Goal: Task Accomplishment & Management: Use online tool/utility

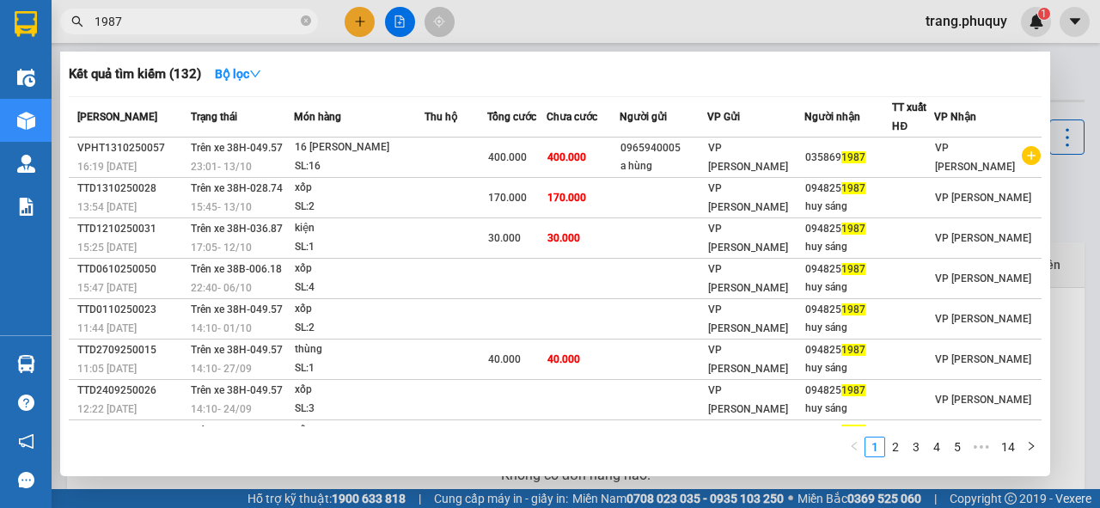
type input "1987"
click at [363, 21] on div at bounding box center [550, 254] width 1100 height 508
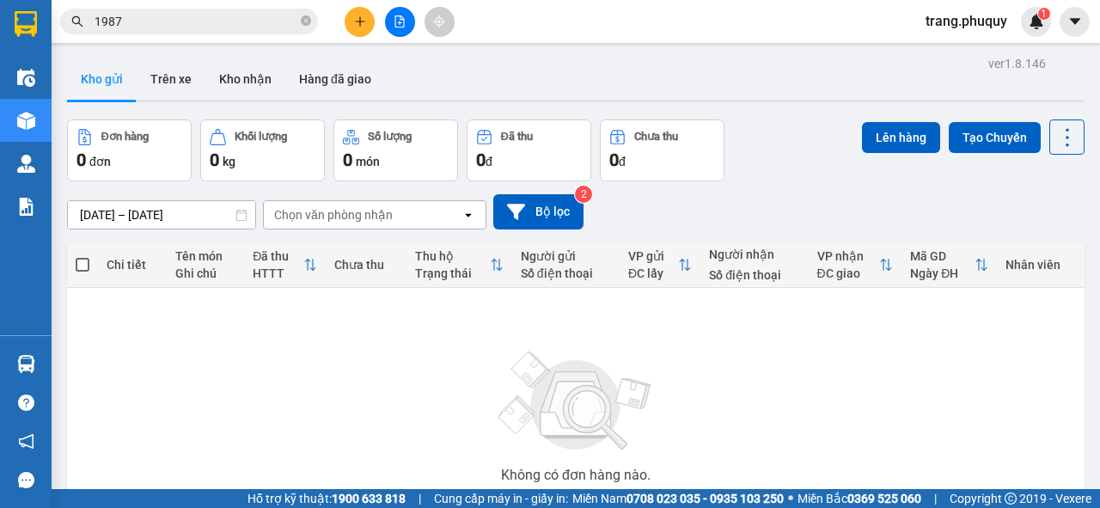
click at [363, 5] on div "Kết quả tìm kiếm ( 132 ) Bộ lọc Mã ĐH Trạng thái Món hàng Thu hộ Tổng cước Chưa…" at bounding box center [550, 21] width 1100 height 43
click at [360, 22] on icon "plus" at bounding box center [359, 20] width 1 height 9
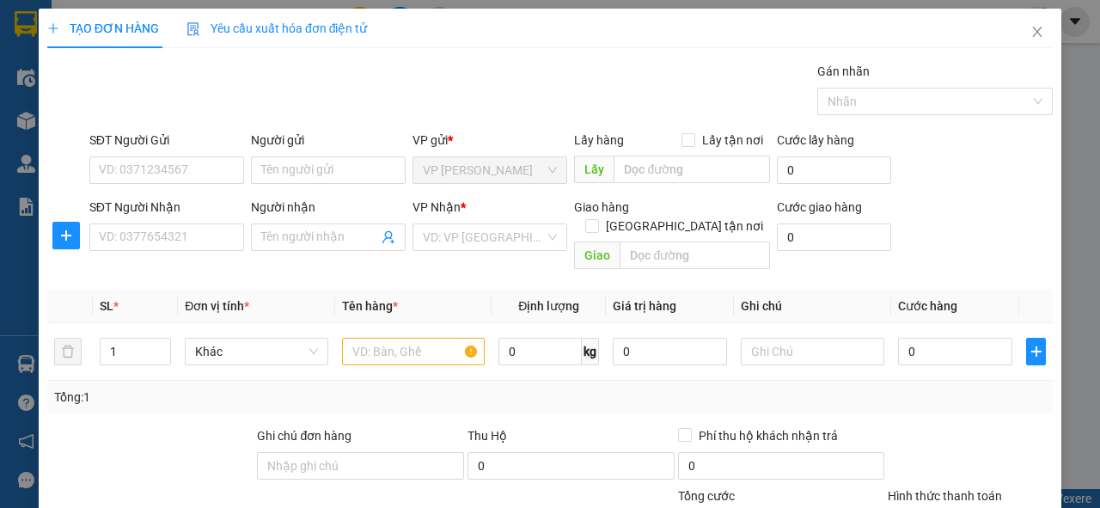
click at [181, 257] on div "SĐT Người Nhận VD: 0377654321" at bounding box center [166, 237] width 161 height 79
click at [186, 231] on input "SĐT Người Nhận" at bounding box center [166, 236] width 155 height 27
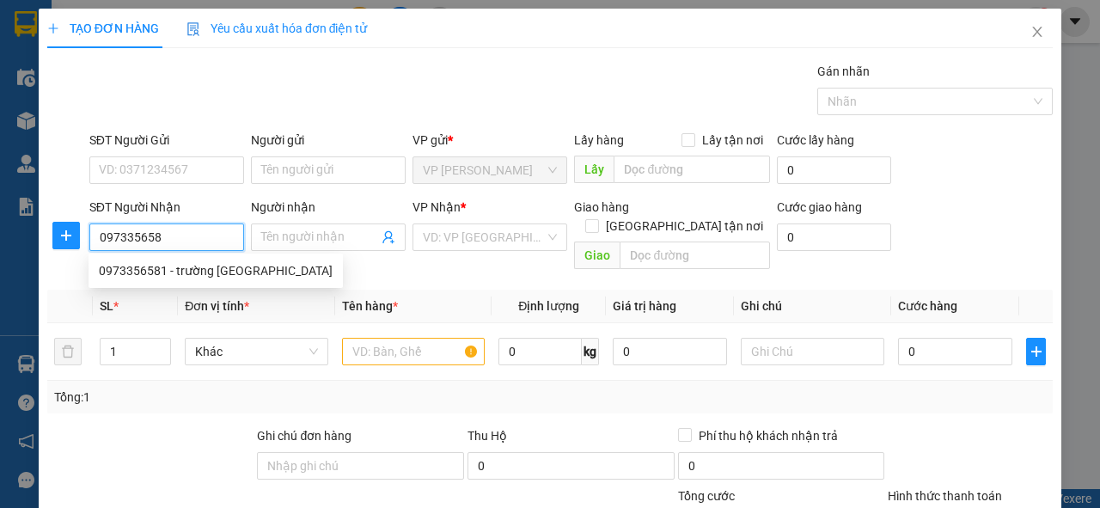
type input "0973356581"
click at [190, 270] on div "0973356581 - trường [GEOGRAPHIC_DATA]" at bounding box center [216, 270] width 234 height 19
type input "trường lái hồng lĩnh"
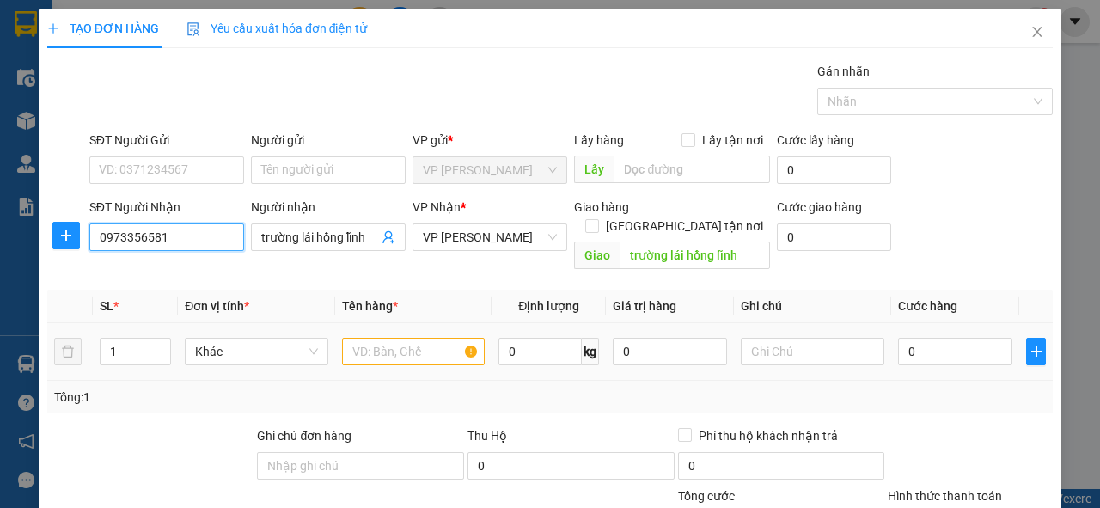
type input "0973356581"
click at [411, 338] on input "text" at bounding box center [413, 351] width 143 height 27
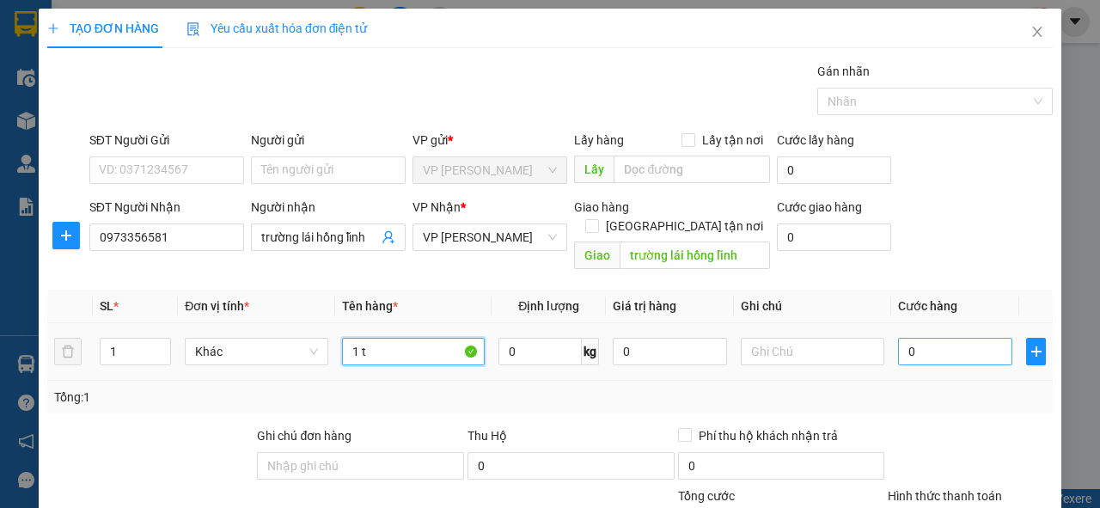
type input "1 t"
click at [942, 338] on input "0" at bounding box center [955, 351] width 114 height 27
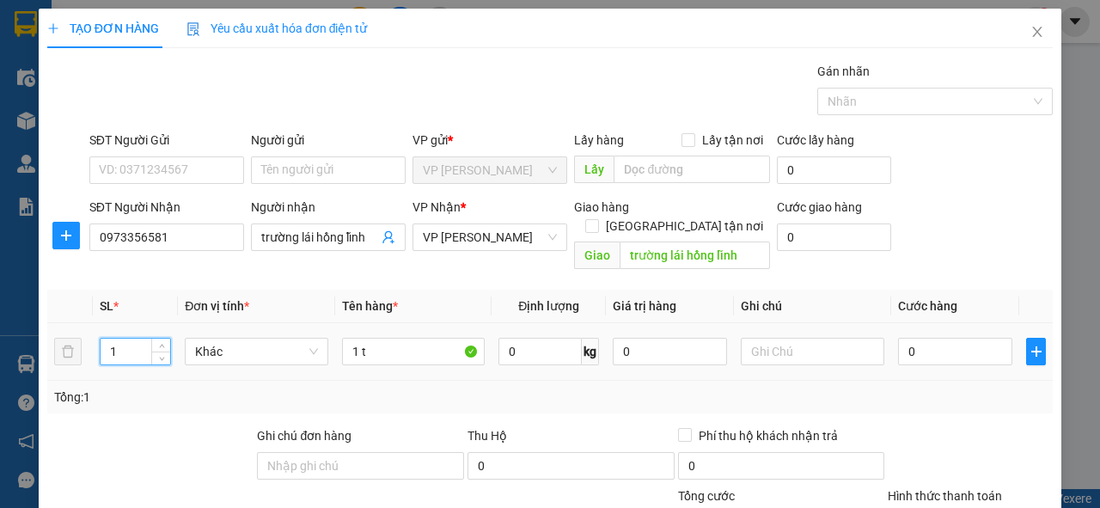
drag, startPoint x: 139, startPoint y: 327, endPoint x: 99, endPoint y: 337, distance: 41.5
click at [100, 338] on div "1" at bounding box center [136, 351] width 72 height 27
type input "3"
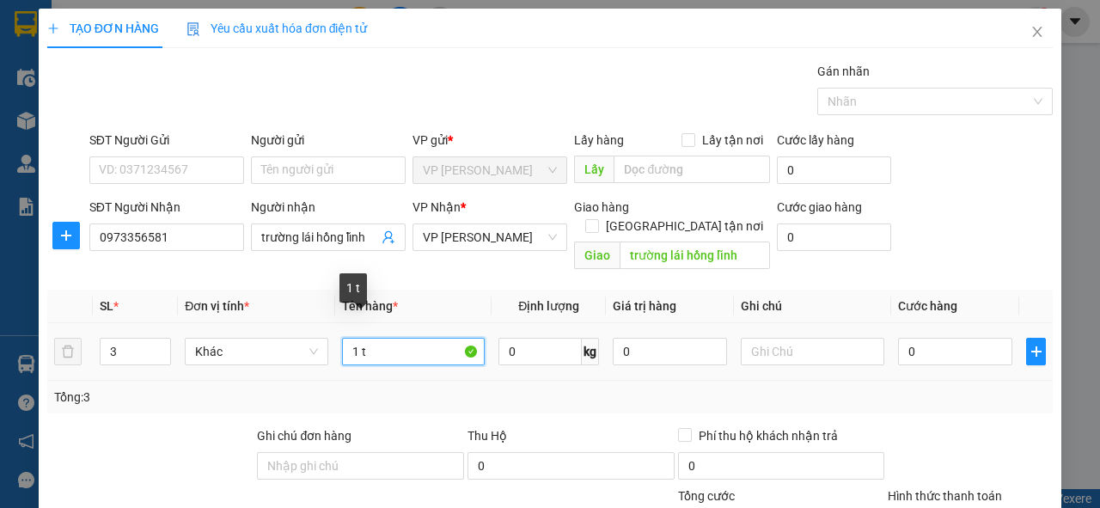
drag, startPoint x: 370, startPoint y: 334, endPoint x: 345, endPoint y: 338, distance: 25.1
click at [345, 338] on input "1 t" at bounding box center [413, 351] width 143 height 27
type input "3t"
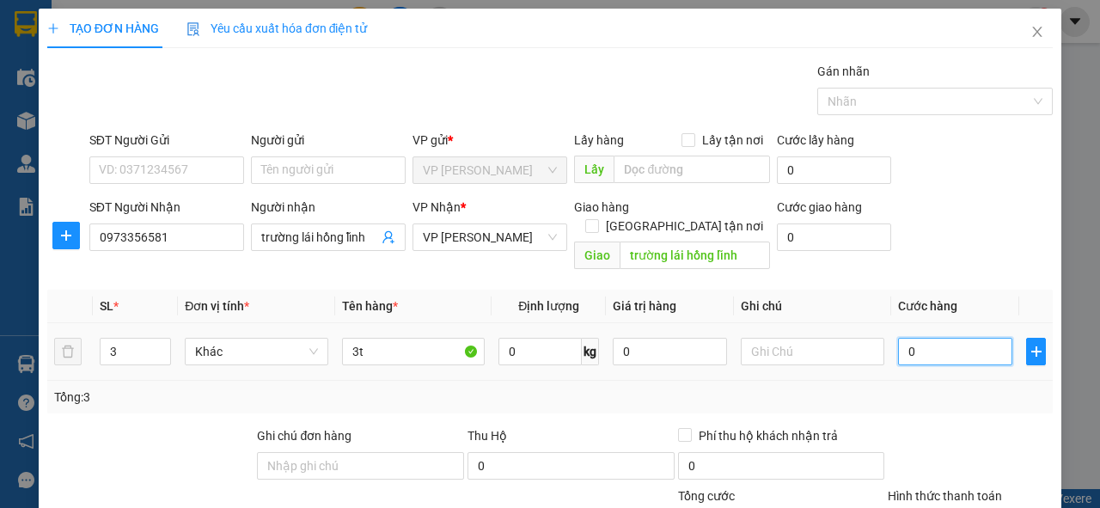
click at [921, 338] on input "0" at bounding box center [955, 351] width 114 height 27
type input "1"
type input "15"
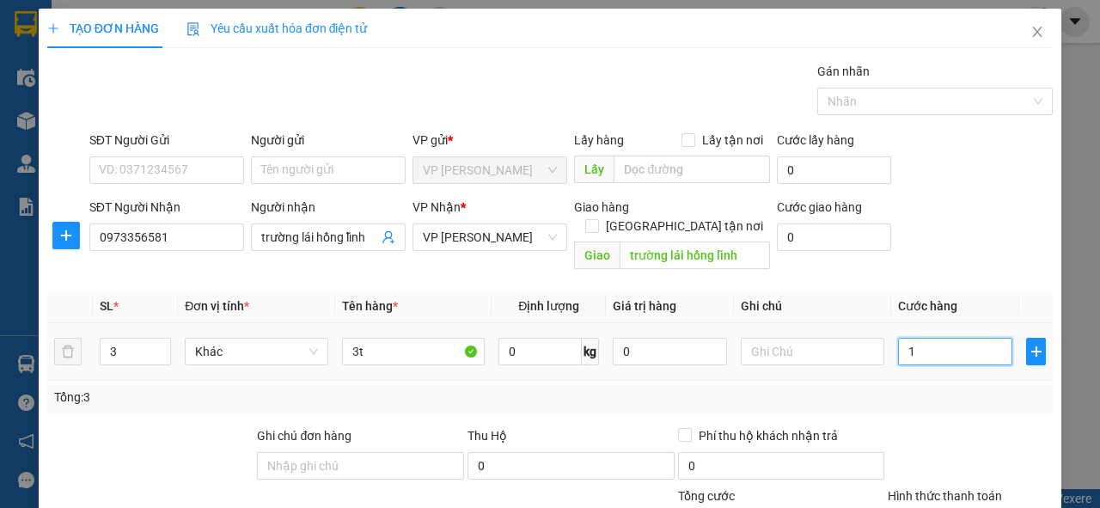
type input "15"
type input "150"
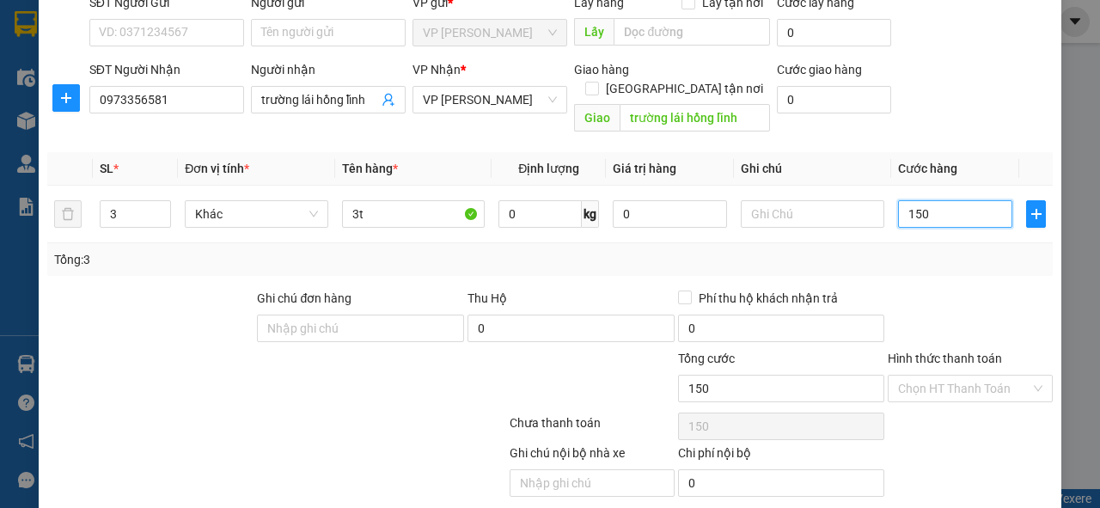
scroll to position [179, 0]
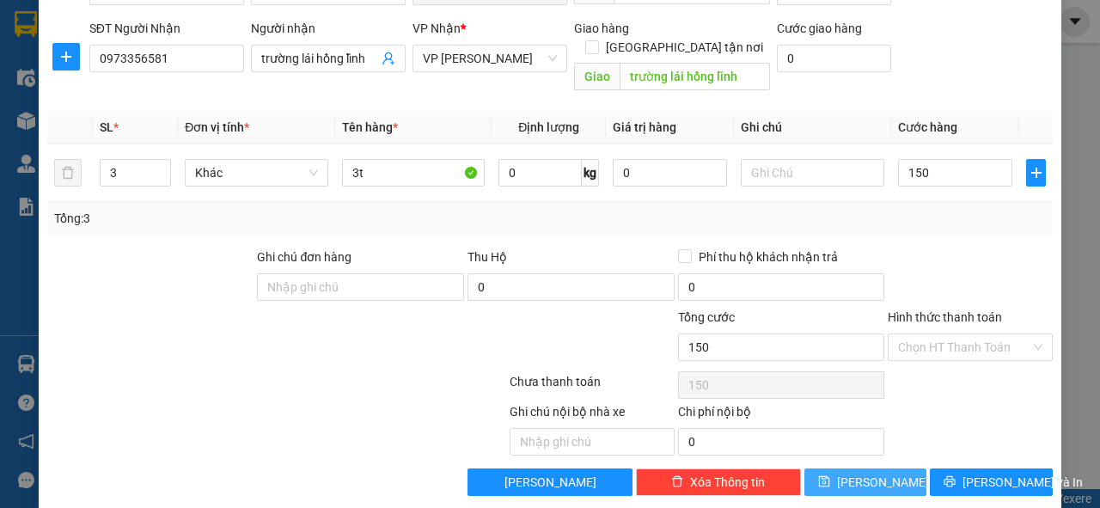
type input "150.000"
click at [903, 468] on button "[PERSON_NAME]" at bounding box center [865, 481] width 123 height 27
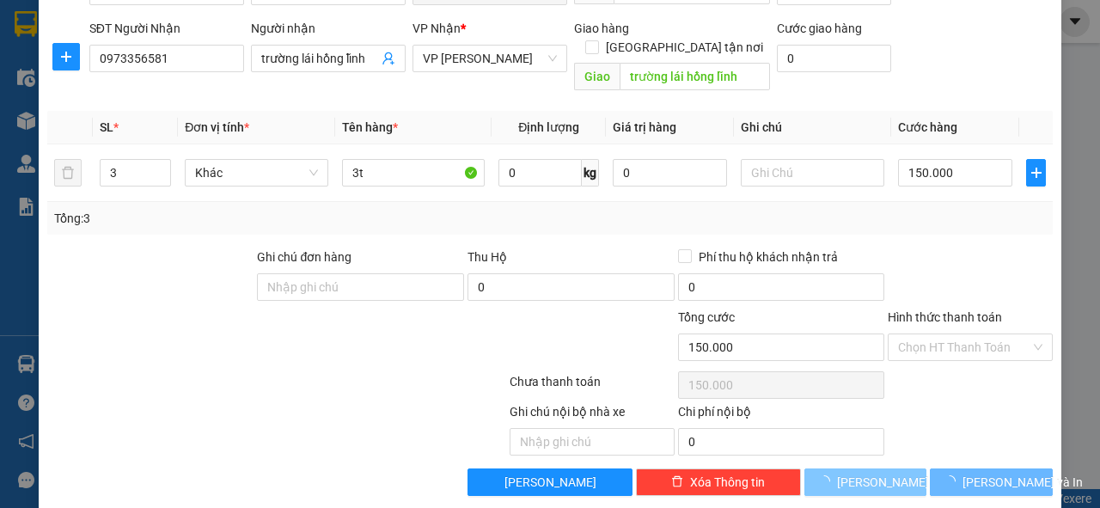
type input "1"
type input "0"
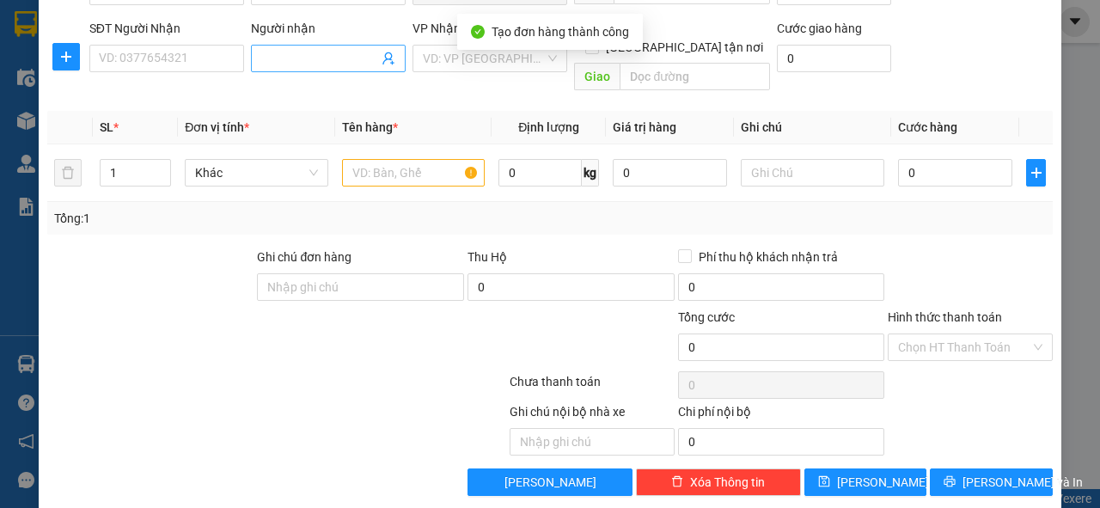
click at [277, 62] on input "Người nhận" at bounding box center [319, 58] width 117 height 19
type input "thu hiệp"
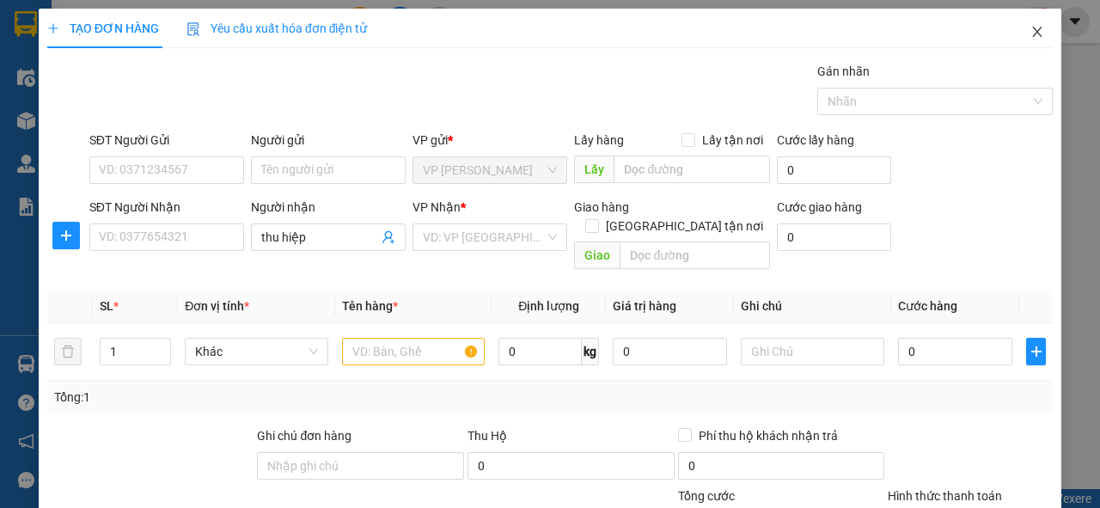
click at [1014, 38] on span "Close" at bounding box center [1037, 33] width 48 height 48
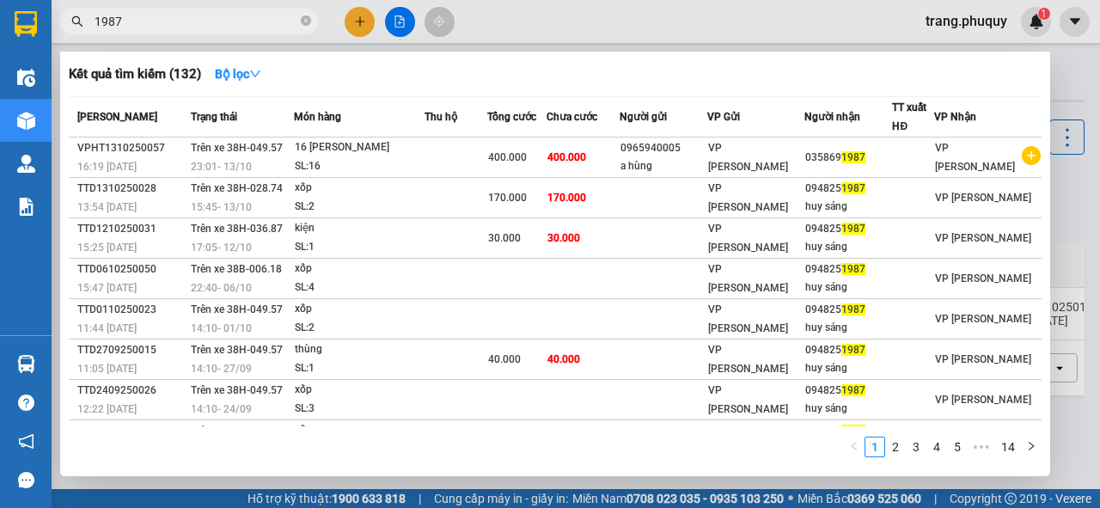
drag, startPoint x: 186, startPoint y: 27, endPoint x: 76, endPoint y: 21, distance: 110.1
click at [76, 21] on div "1987" at bounding box center [167, 22] width 335 height 26
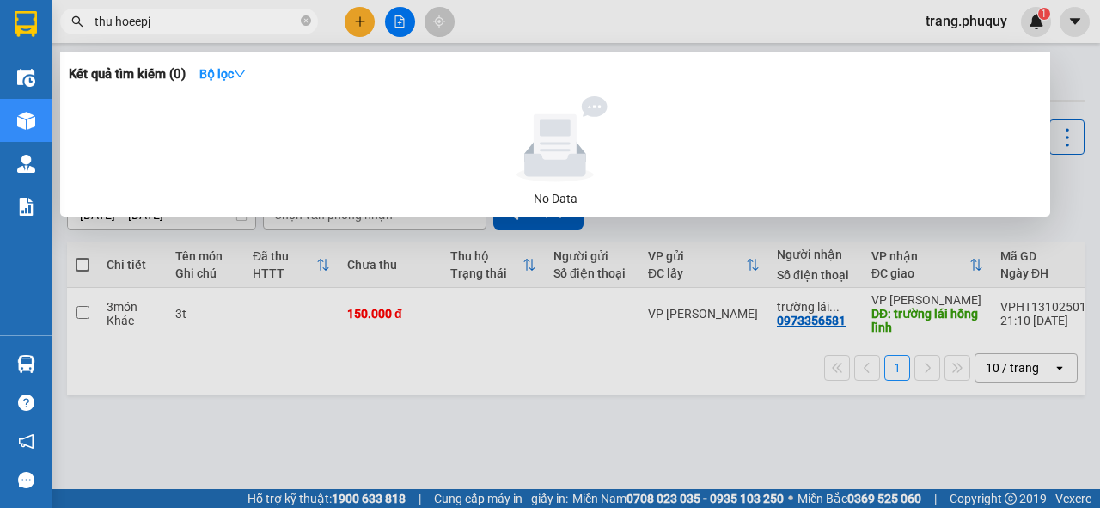
drag, startPoint x: 168, startPoint y: 17, endPoint x: 124, endPoint y: 25, distance: 44.5
click at [124, 25] on input "thu hoeepj" at bounding box center [195, 21] width 203 height 19
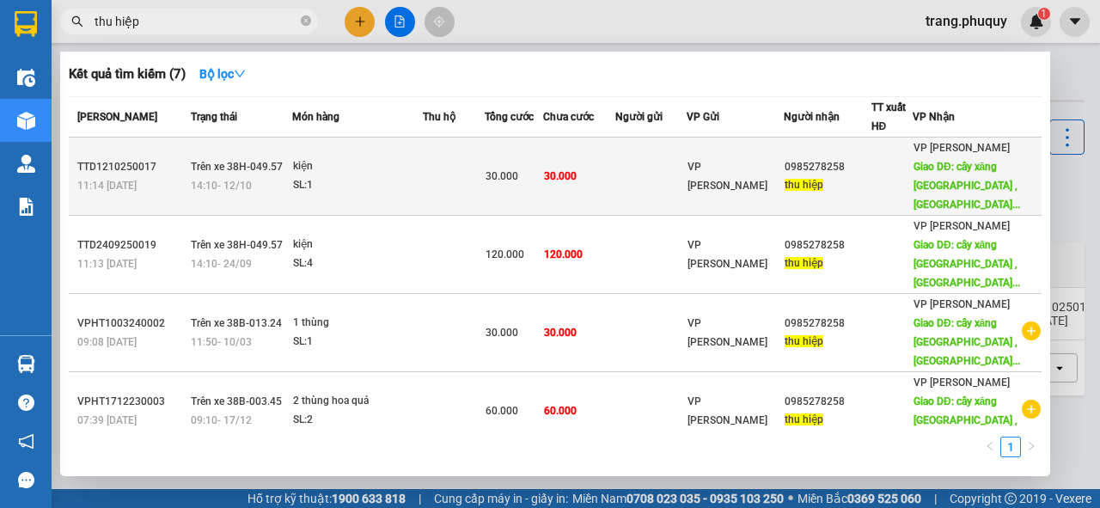
type input "thu hiệp"
drag, startPoint x: 808, startPoint y: 165, endPoint x: 862, endPoint y: 165, distance: 54.1
click at [862, 165] on div "0985278258" at bounding box center [826, 167] width 85 height 18
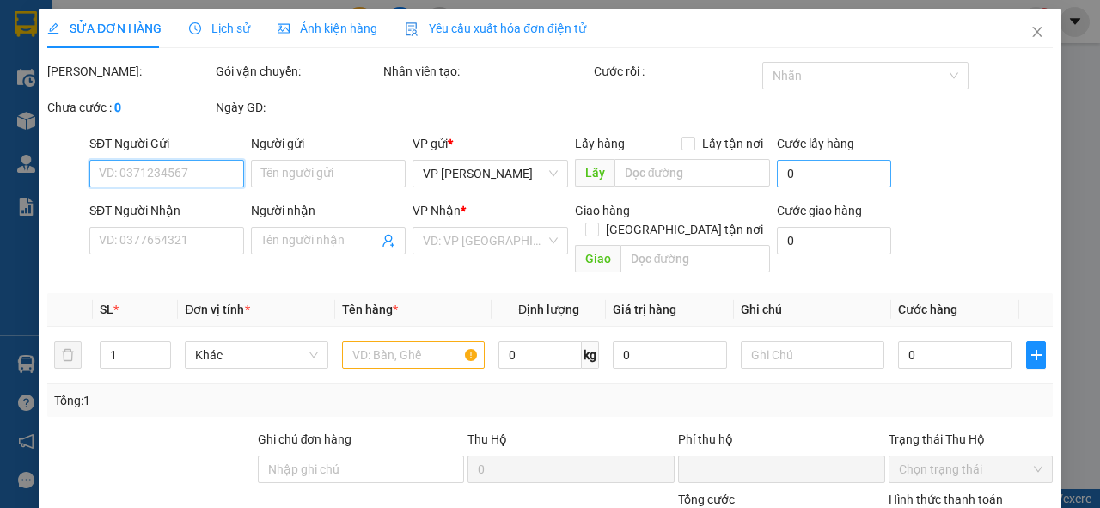
type input "0"
type input "0985278258"
type input "thu hiệp"
type input "cây xăng can lộc , nghèn"
type input "30.000"
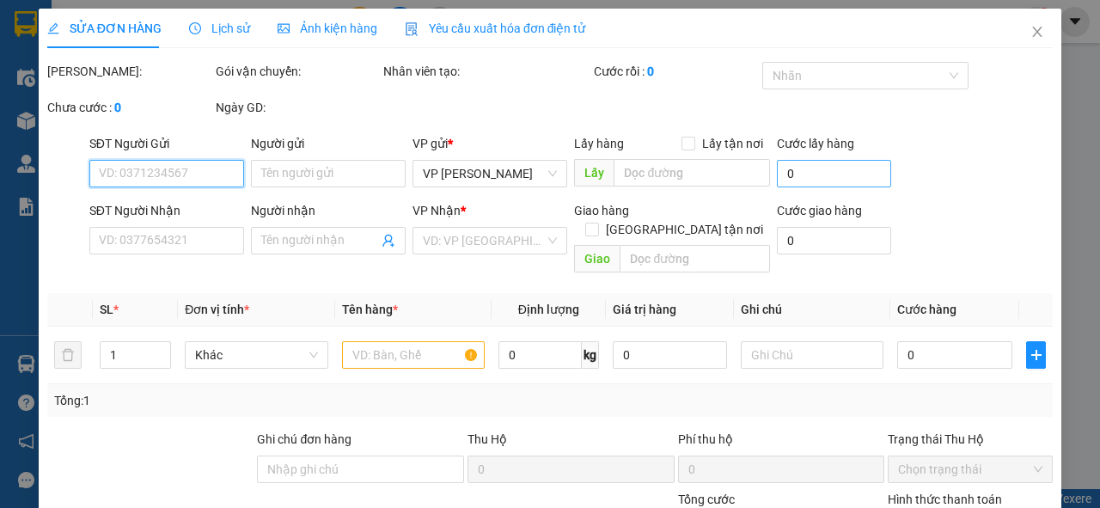
type input "30.000"
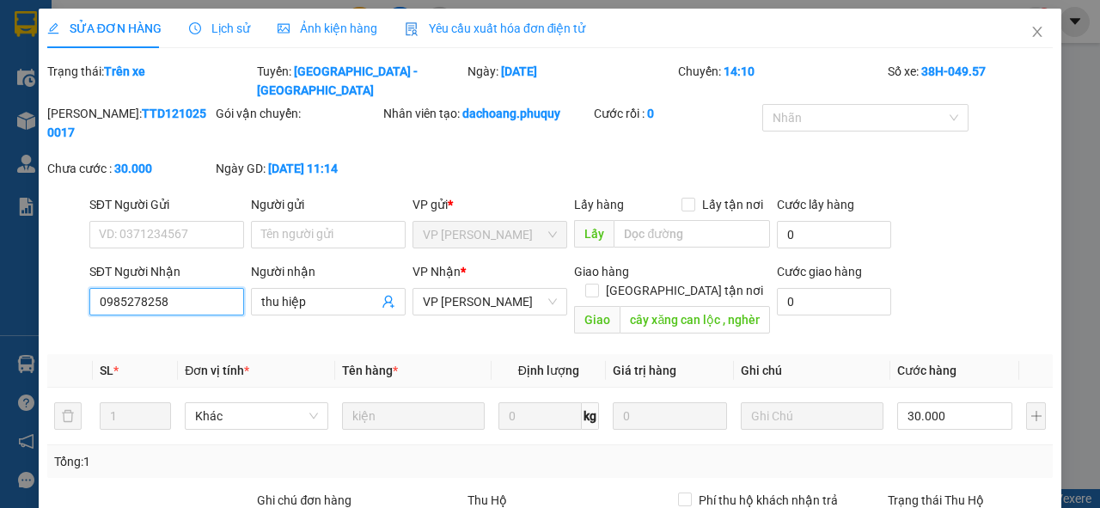
drag, startPoint x: 850, startPoint y: 165, endPoint x: 94, endPoint y: 283, distance: 766.0
click at [94, 288] on input "0985278258" at bounding box center [166, 301] width 155 height 27
click at [1032, 30] on icon "close" at bounding box center [1037, 32] width 14 height 14
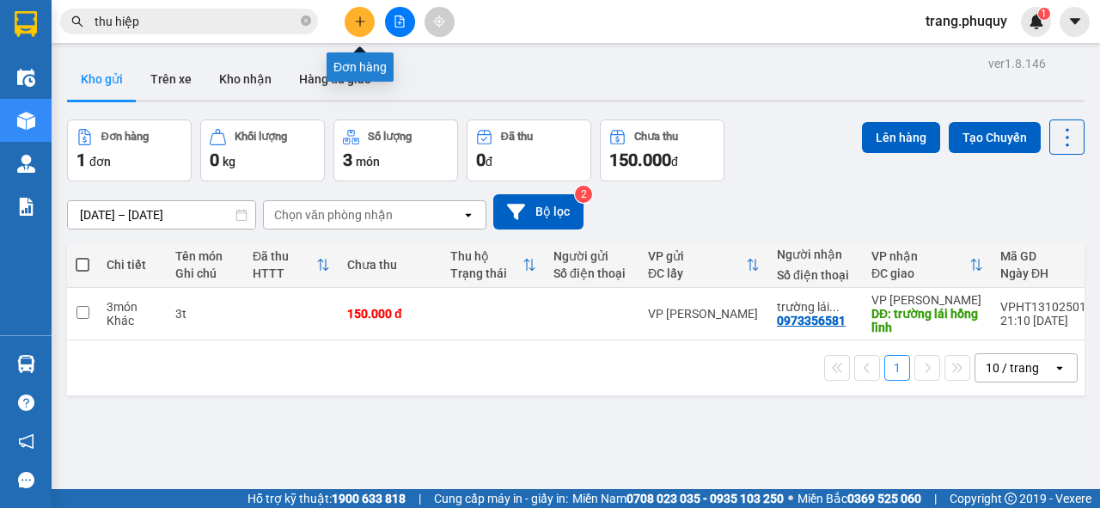
click at [364, 19] on icon "plus" at bounding box center [360, 21] width 12 height 12
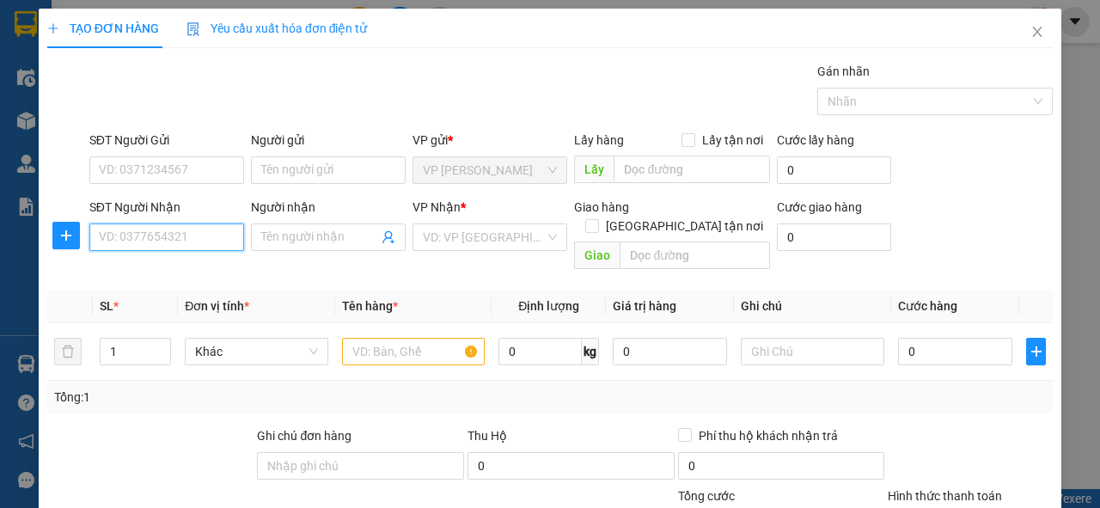
click at [127, 230] on input "SĐT Người Nhận" at bounding box center [166, 236] width 155 height 27
paste input "0985278258"
type input "0985278258"
click at [196, 271] on div "0985278258 - thu hiệp" at bounding box center [165, 270] width 132 height 19
type input "thu hiệp"
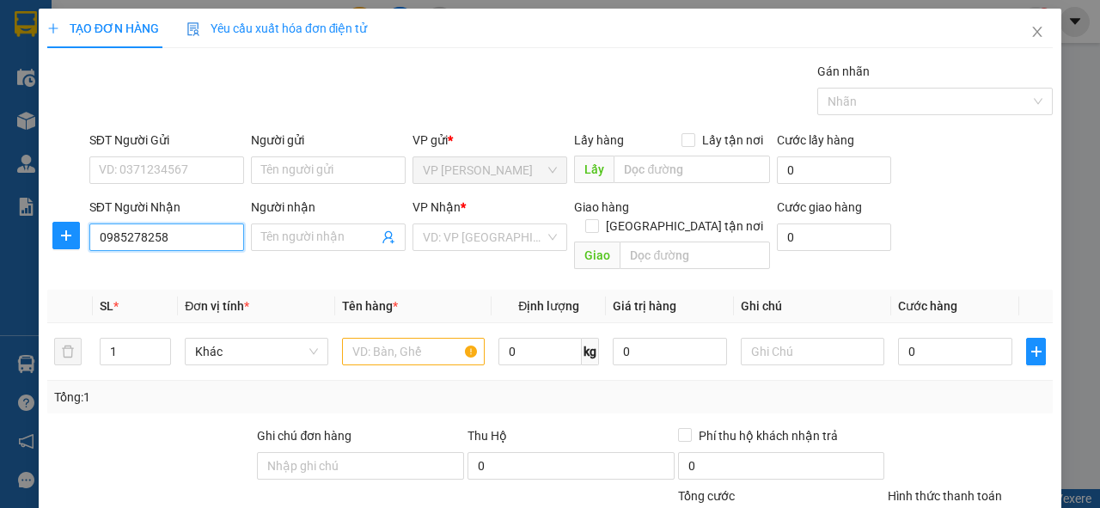
type input "cây xăng can lộc , nghèn"
type input "0985278258"
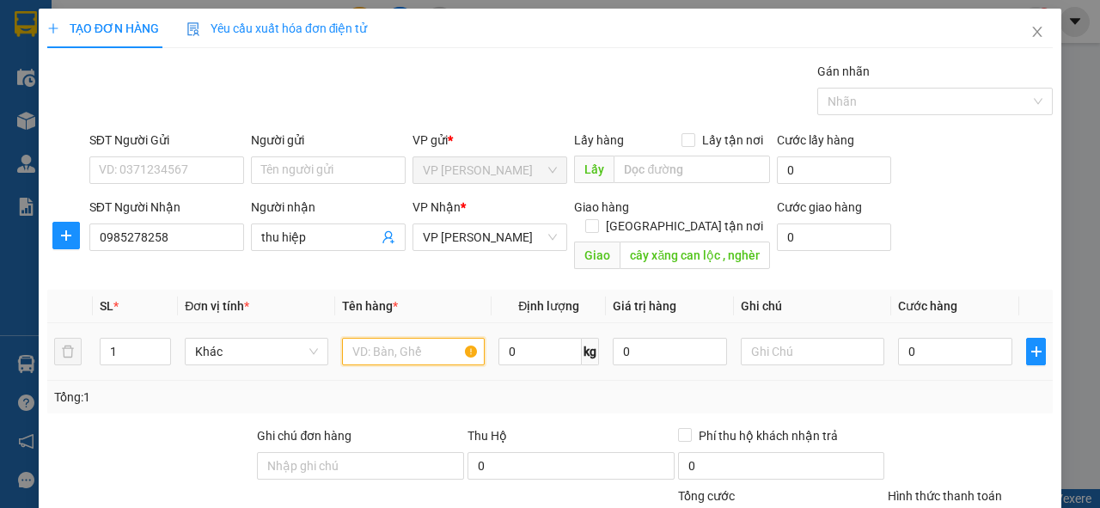
click at [405, 338] on input "text" at bounding box center [413, 351] width 143 height 27
type input "5 t"
drag, startPoint x: 136, startPoint y: 329, endPoint x: 82, endPoint y: 331, distance: 54.1
click at [82, 331] on tr "1 Khác 5 t 0 kg 0 0" at bounding box center [549, 352] width 1005 height 58
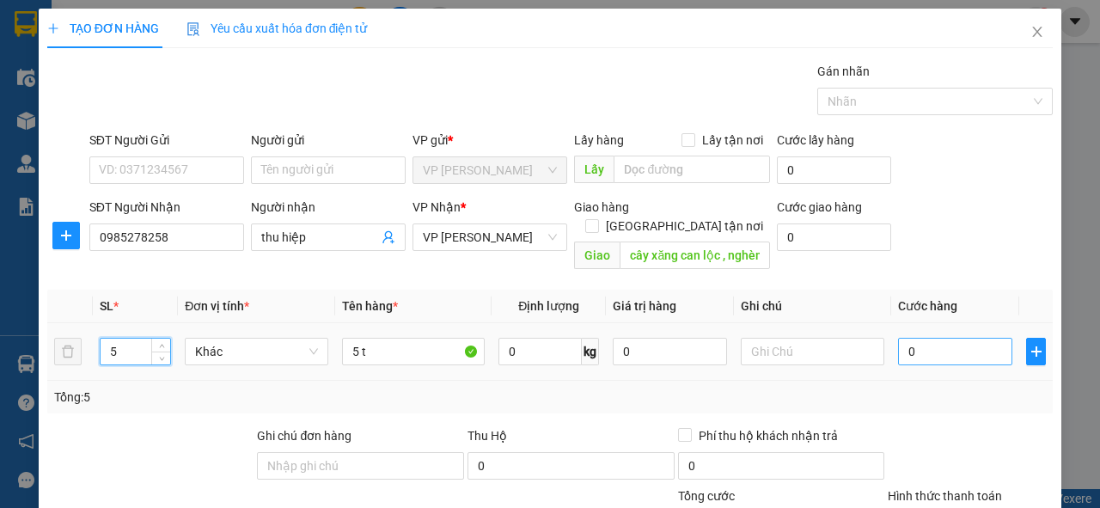
type input "5"
click at [933, 338] on input "0" at bounding box center [955, 351] width 114 height 27
type input "1"
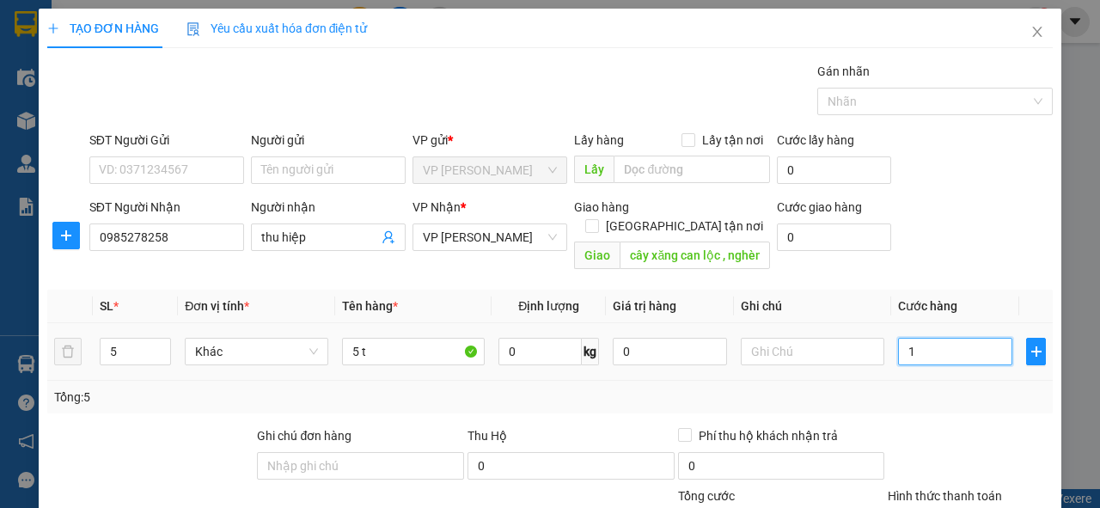
type input "15"
type input "150"
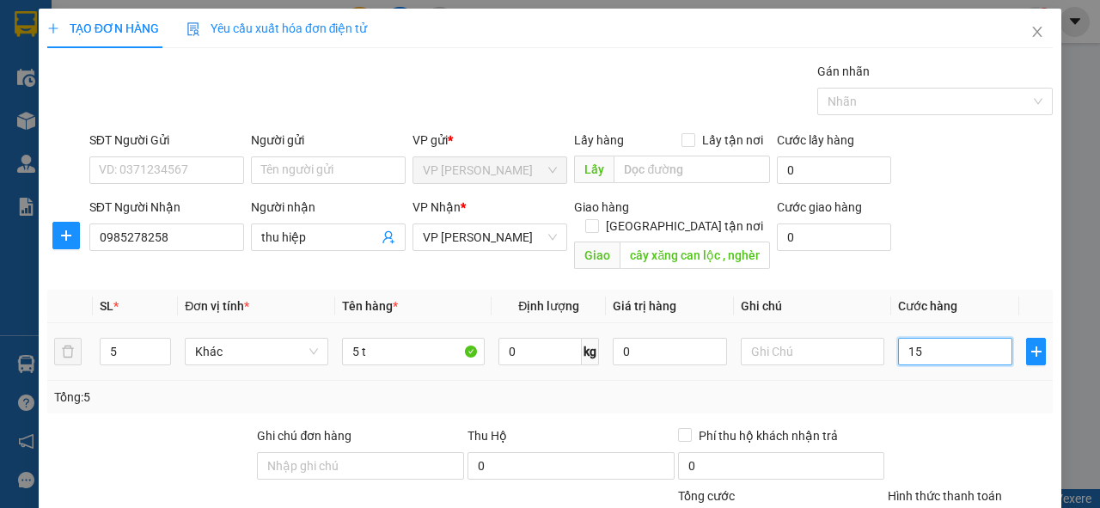
type input "150"
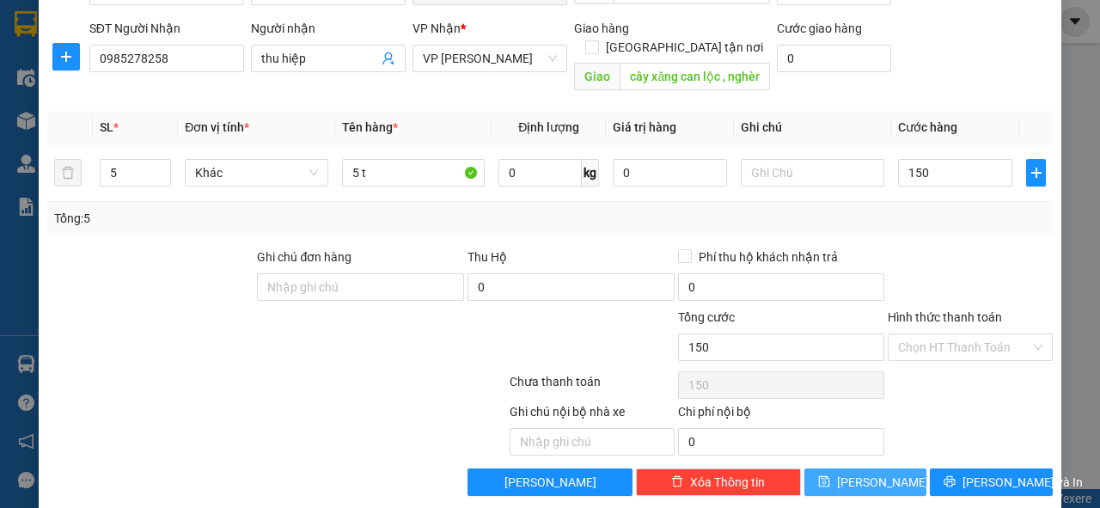
type input "150.000"
click at [866, 472] on span "[PERSON_NAME]" at bounding box center [883, 481] width 92 height 19
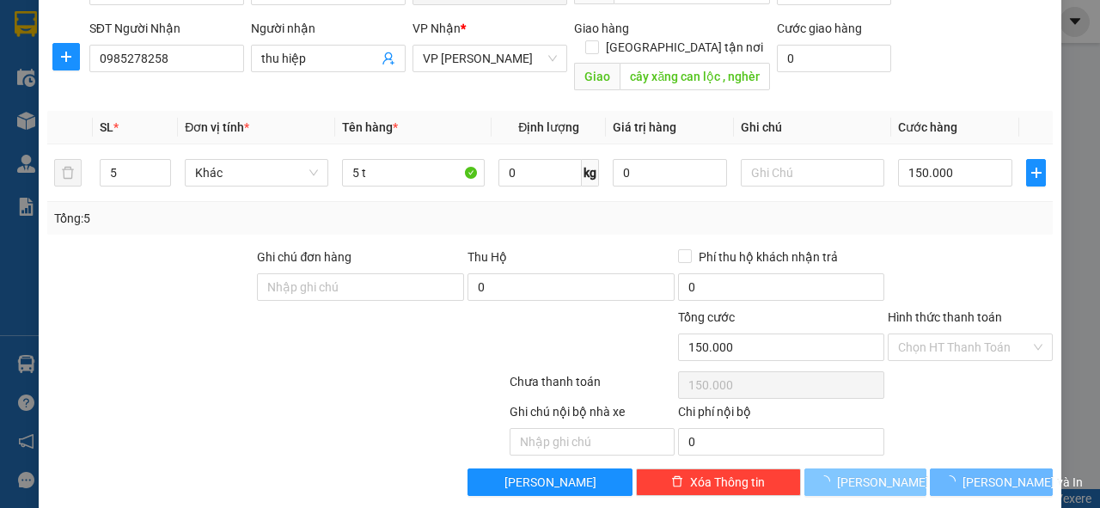
type input "1"
type input "0"
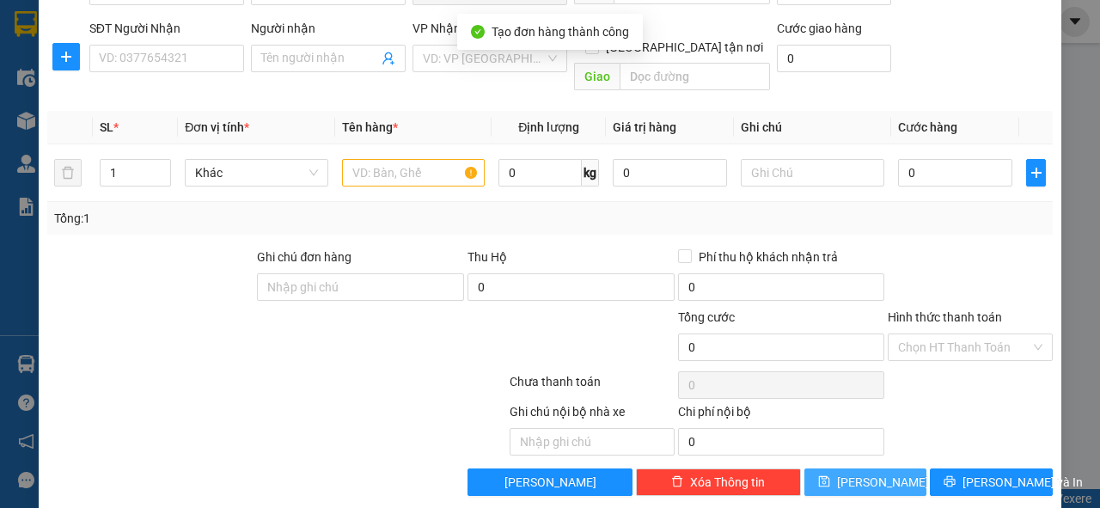
scroll to position [0, 0]
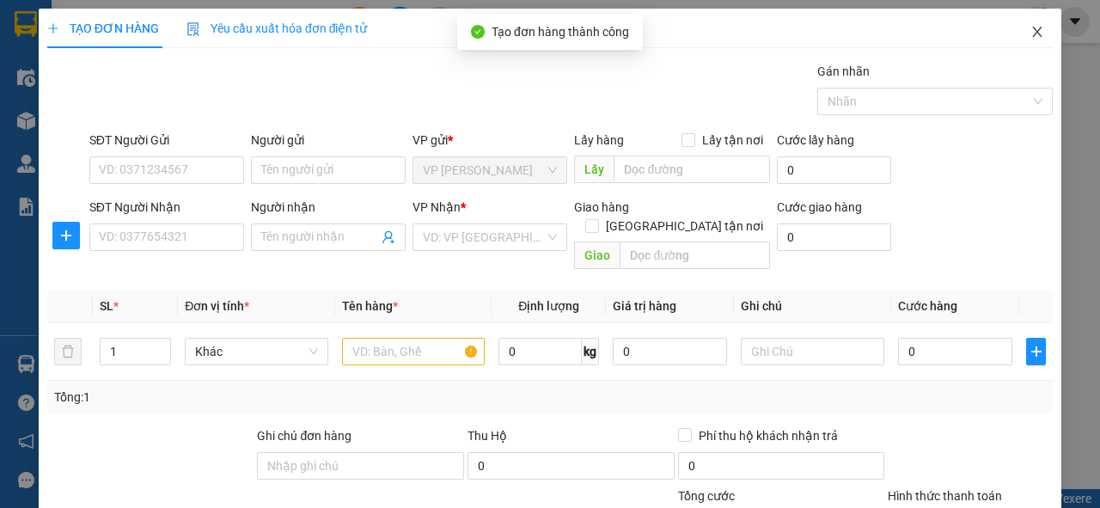
click at [1033, 37] on icon "close" at bounding box center [1037, 32] width 9 height 10
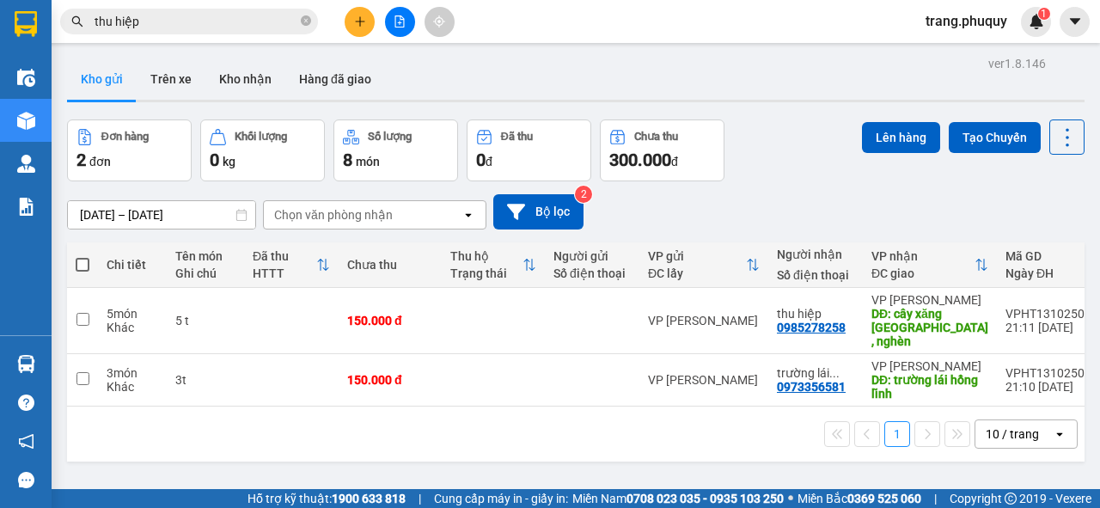
click at [79, 263] on span at bounding box center [83, 265] width 14 height 14
click at [82, 256] on input "checkbox" at bounding box center [82, 256] width 0 height 0
checkbox input "true"
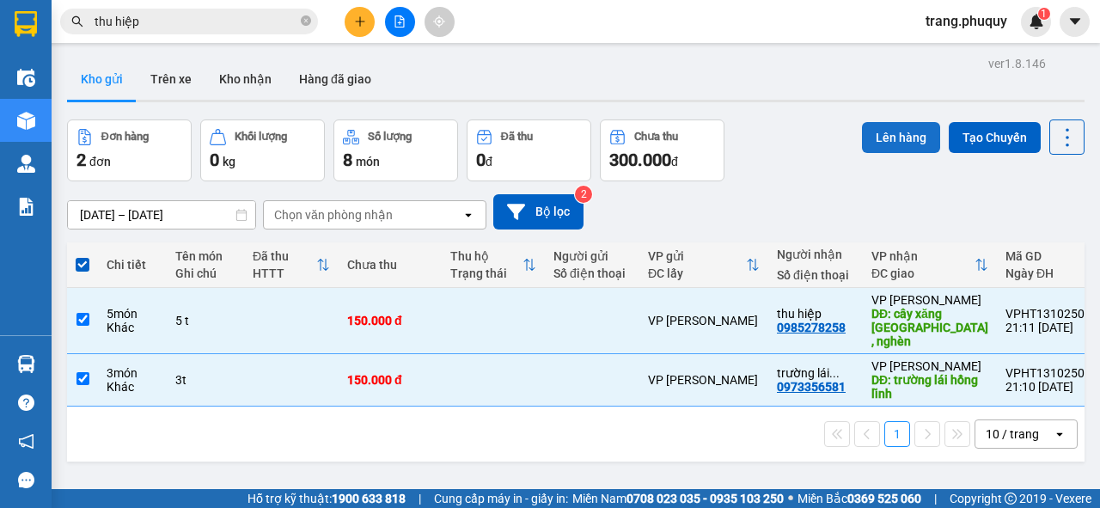
click at [883, 144] on button "Lên hàng" at bounding box center [901, 137] width 78 height 31
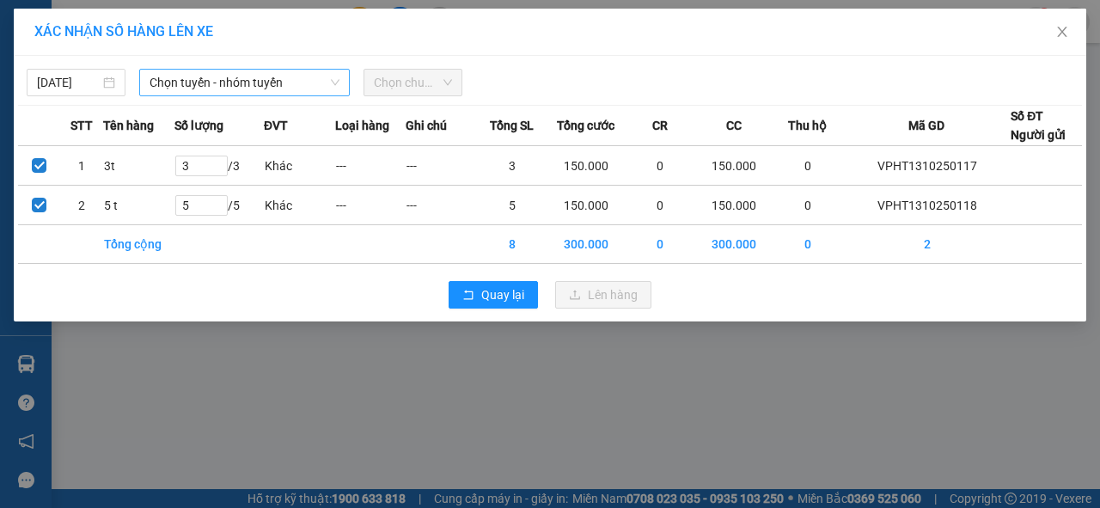
click at [253, 81] on span "Chọn tuyến - nhóm tuyến" at bounding box center [244, 83] width 190 height 26
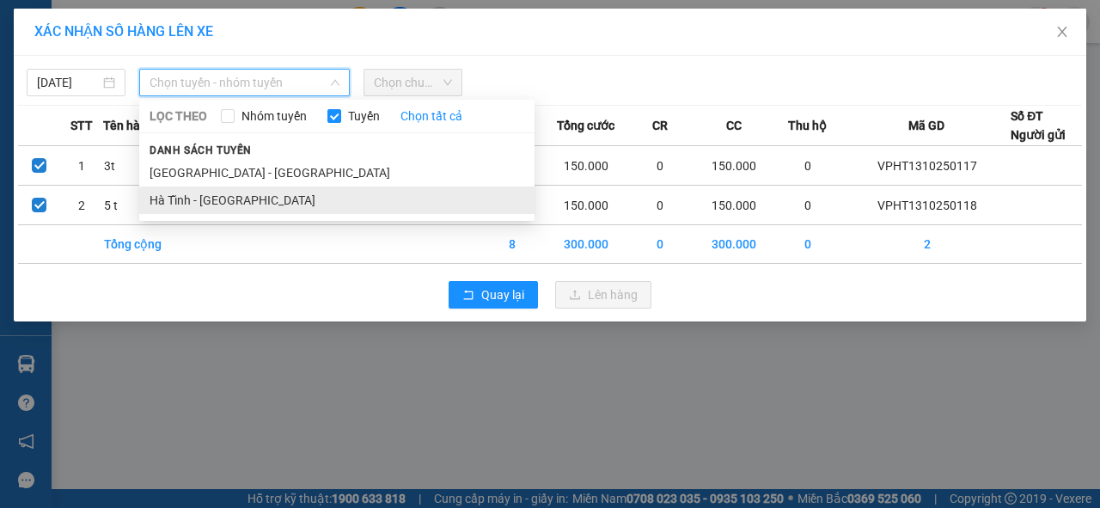
click at [223, 203] on li "Hà Tĩnh - [GEOGRAPHIC_DATA]" at bounding box center [336, 199] width 395 height 27
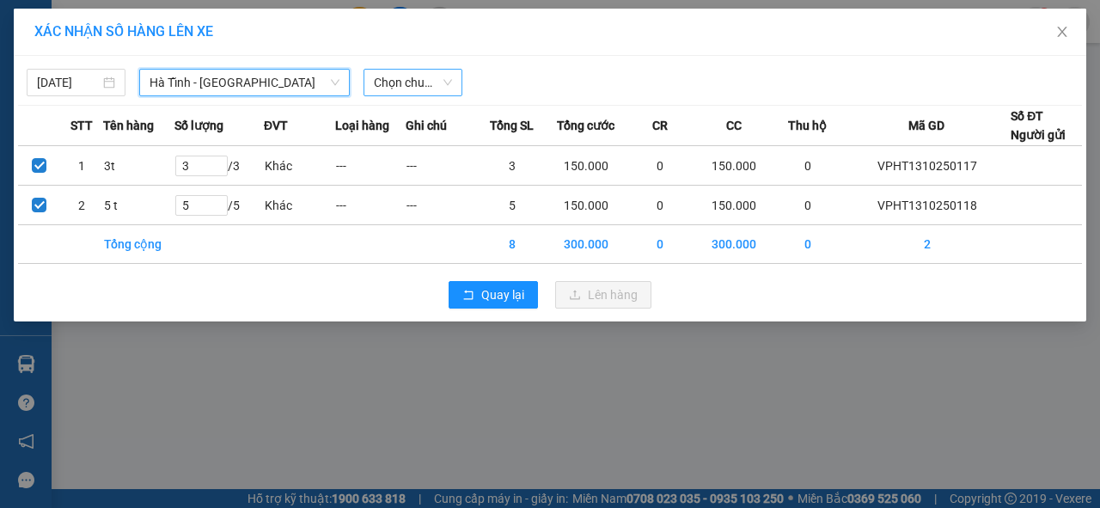
click at [414, 69] on div "Chọn chuyến" at bounding box center [412, 82] width 99 height 27
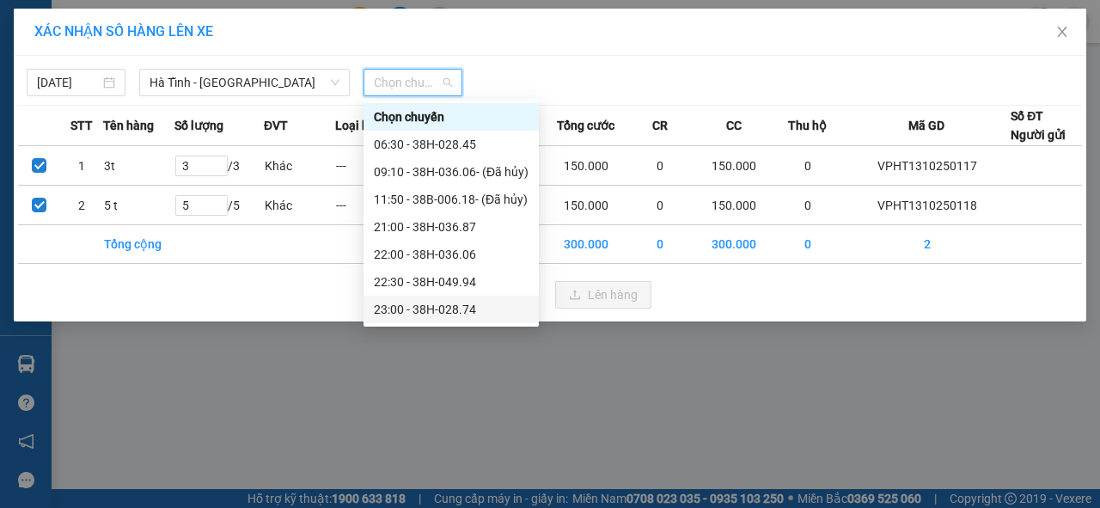
scroll to position [27, 0]
click at [464, 311] on div "23:01 - 38H-049.57" at bounding box center [451, 309] width 155 height 19
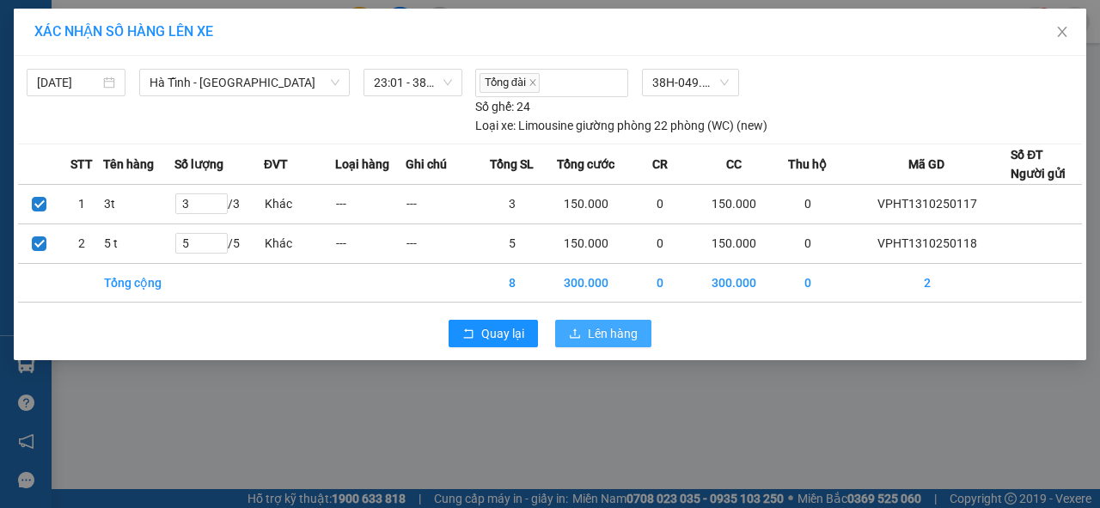
click at [595, 328] on span "Lên hàng" at bounding box center [613, 333] width 50 height 19
